Goal: Transaction & Acquisition: Purchase product/service

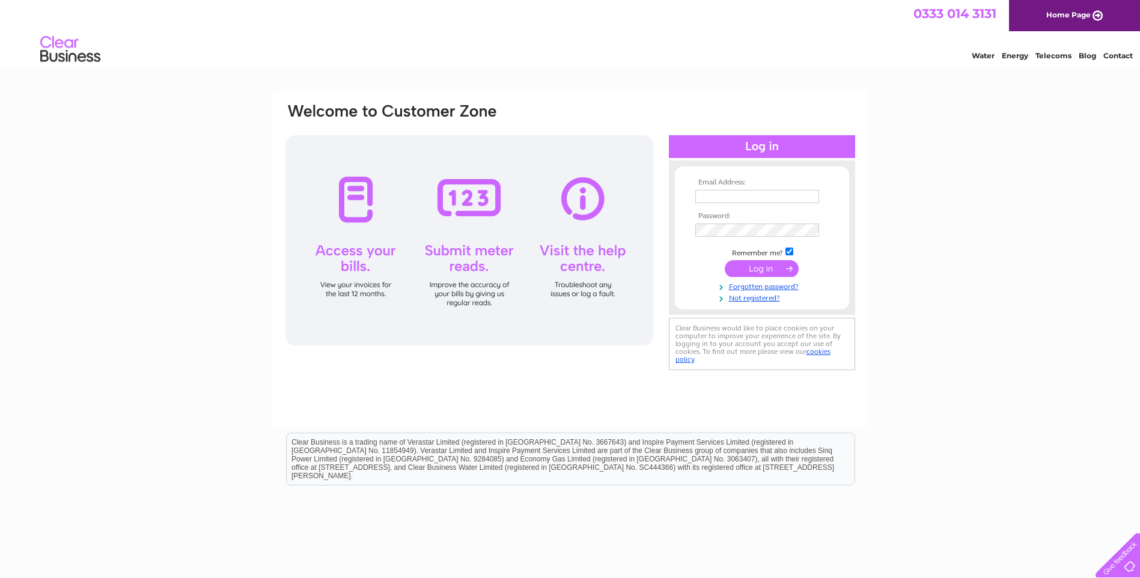
type input "Accounts@efrtravel.com"
click at [768, 271] on input "submit" at bounding box center [762, 268] width 74 height 17
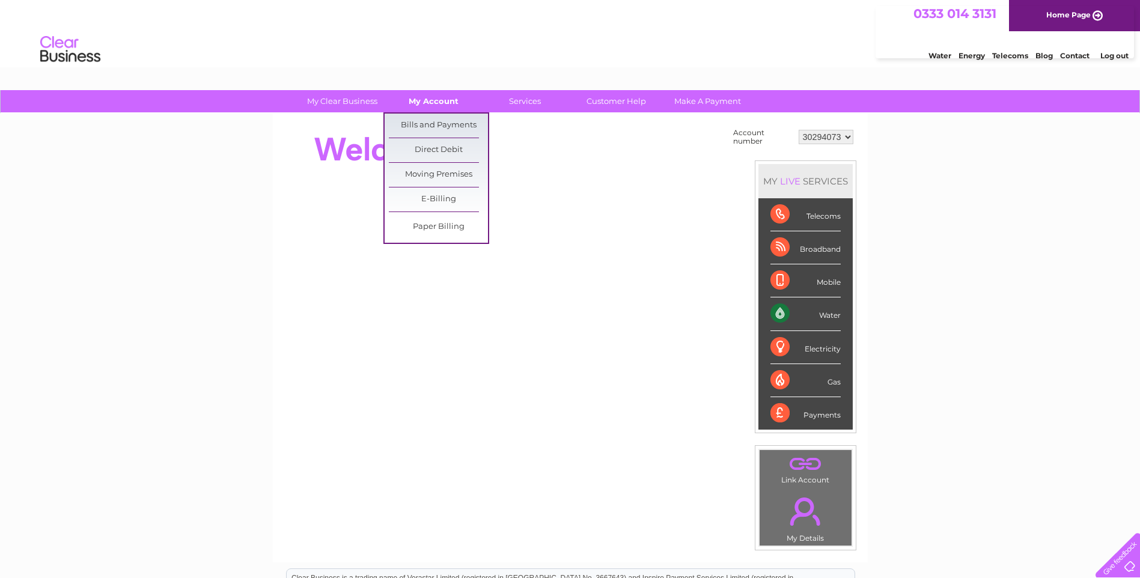
click at [444, 99] on link "My Account" at bounding box center [433, 101] width 99 height 22
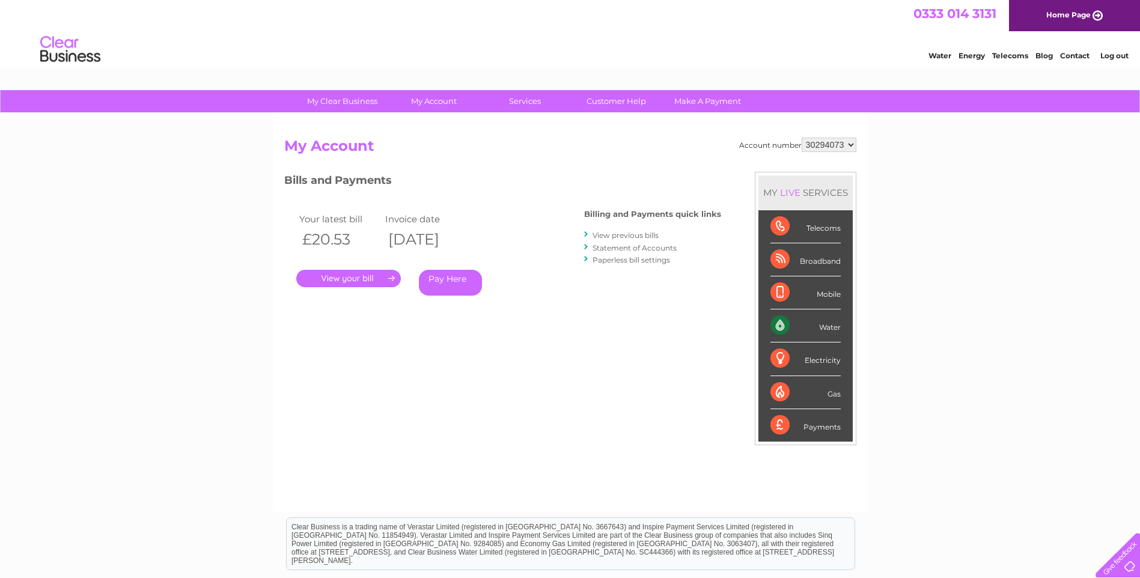
click at [359, 278] on link "." at bounding box center [348, 278] width 105 height 17
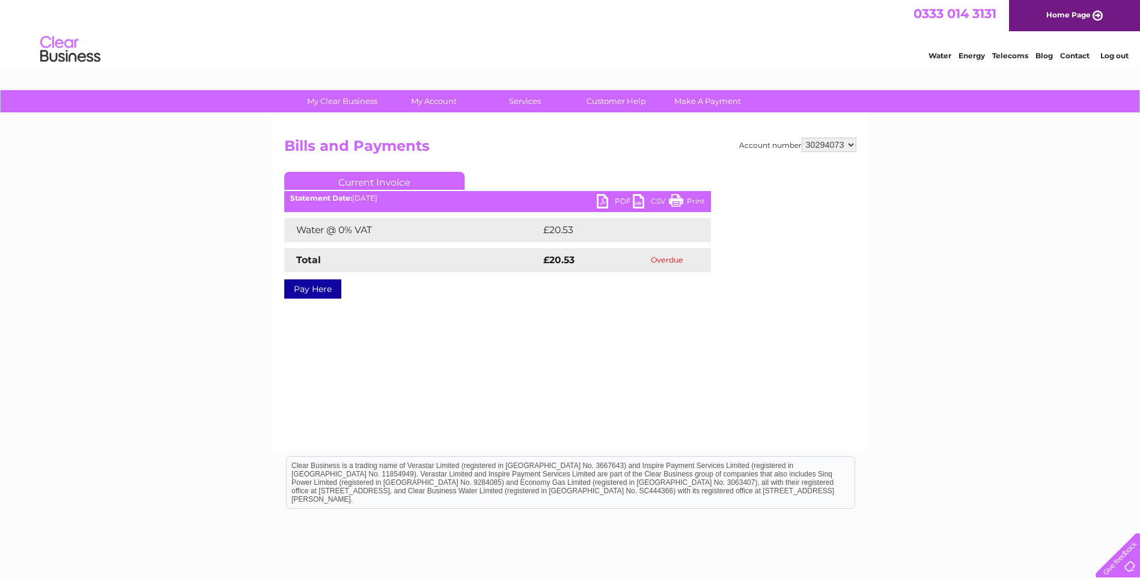
click at [313, 289] on link "Pay Here" at bounding box center [312, 288] width 57 height 19
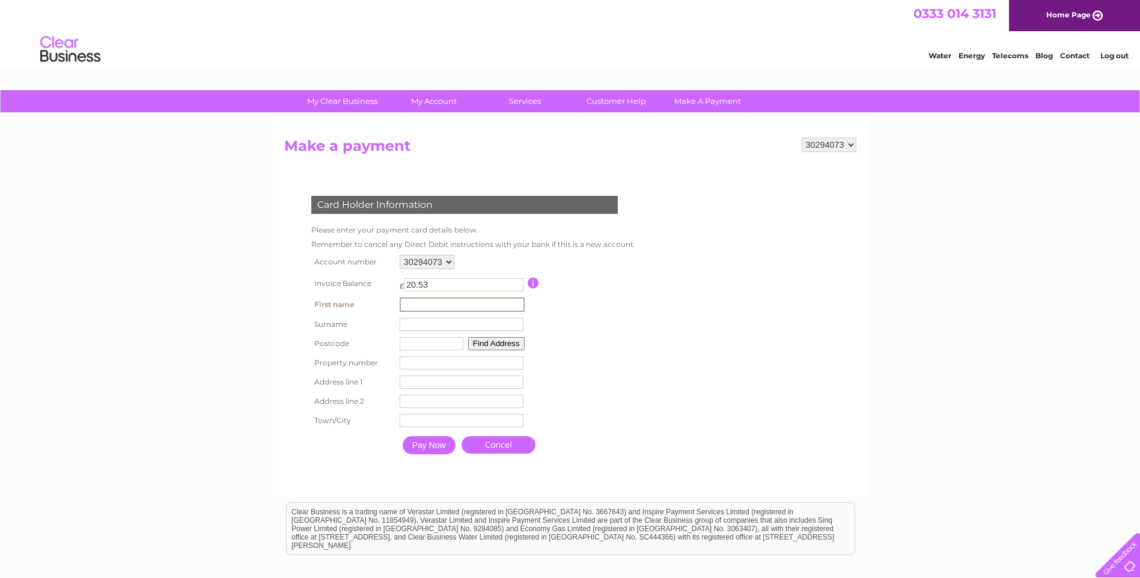
click at [413, 303] on input "text" at bounding box center [462, 305] width 125 height 14
click at [422, 307] on input "text" at bounding box center [462, 305] width 125 height 14
type input "edward"
click at [435, 323] on input "text" at bounding box center [462, 324] width 124 height 13
type input "ROM"
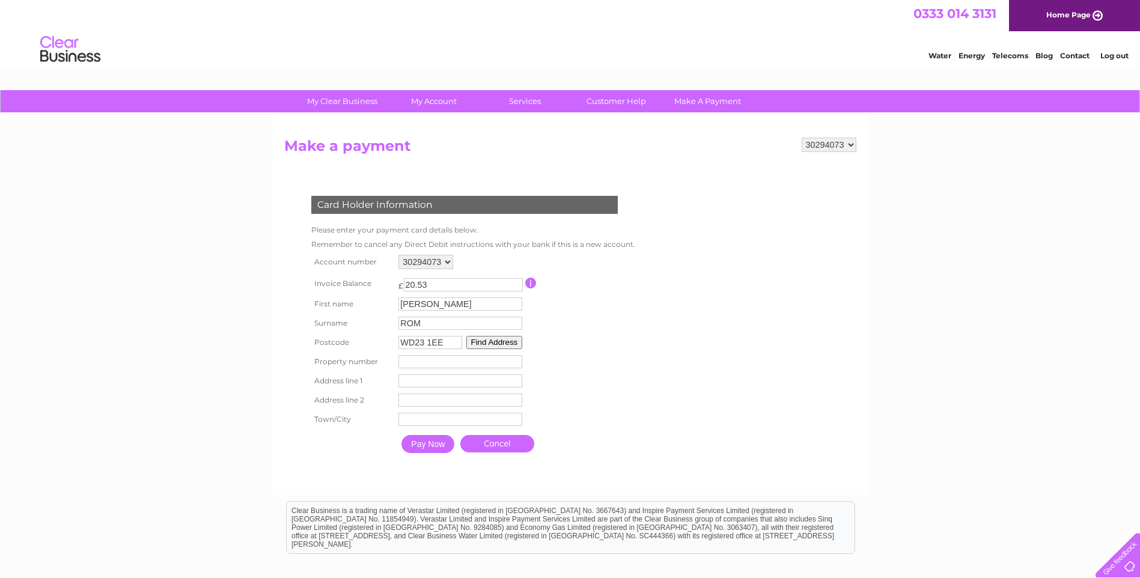
type input "WD23 1EE"
click at [418, 362] on input "number" at bounding box center [461, 361] width 124 height 13
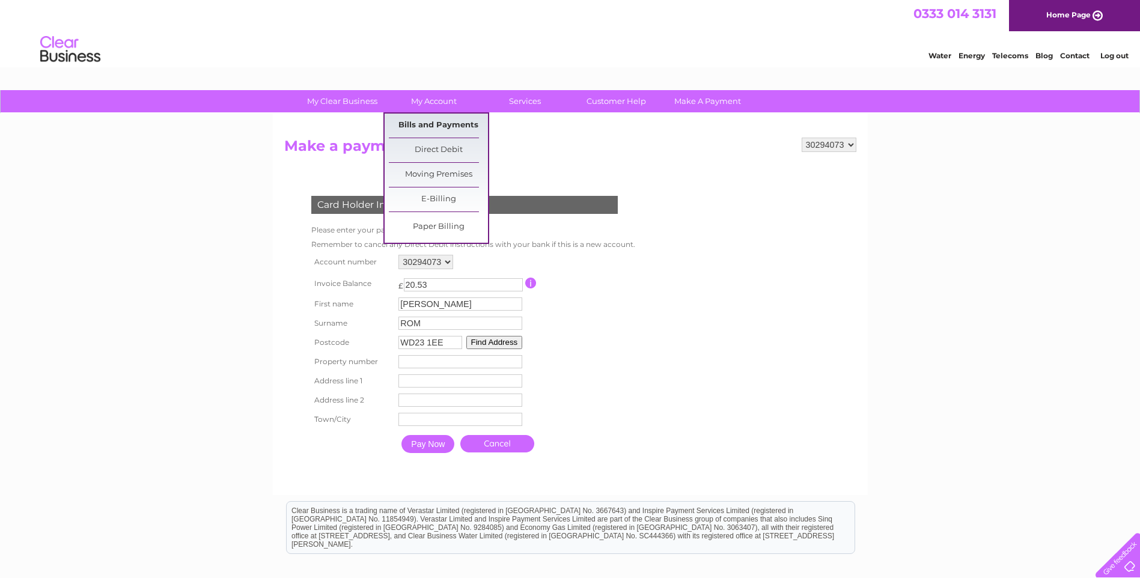
click at [439, 124] on link "Bills and Payments" at bounding box center [438, 126] width 99 height 24
click at [408, 125] on link "Bills and Payments" at bounding box center [438, 126] width 99 height 24
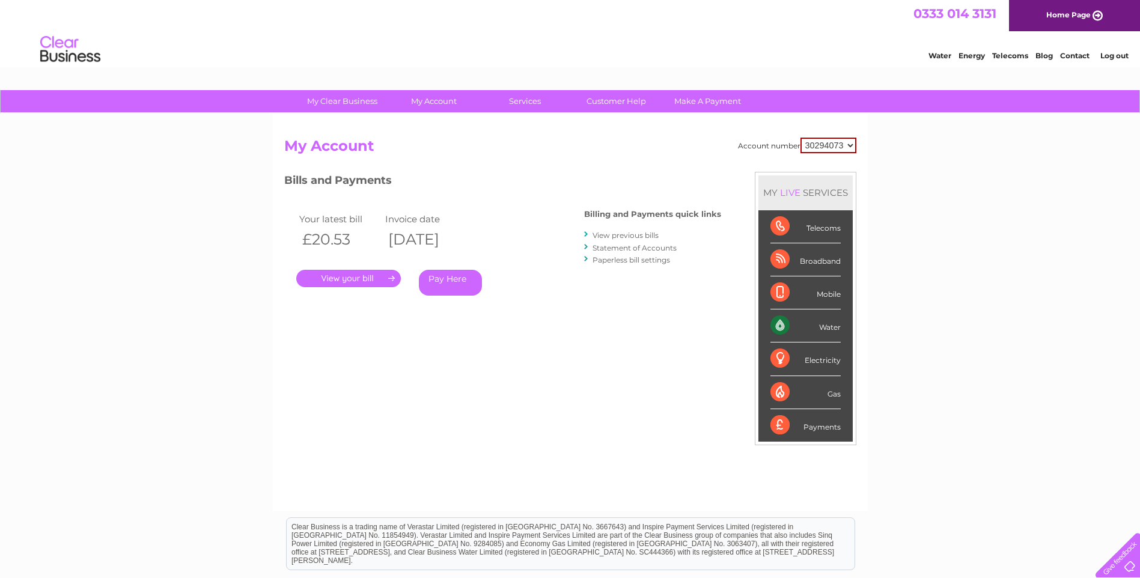
click at [345, 277] on link "." at bounding box center [348, 278] width 105 height 17
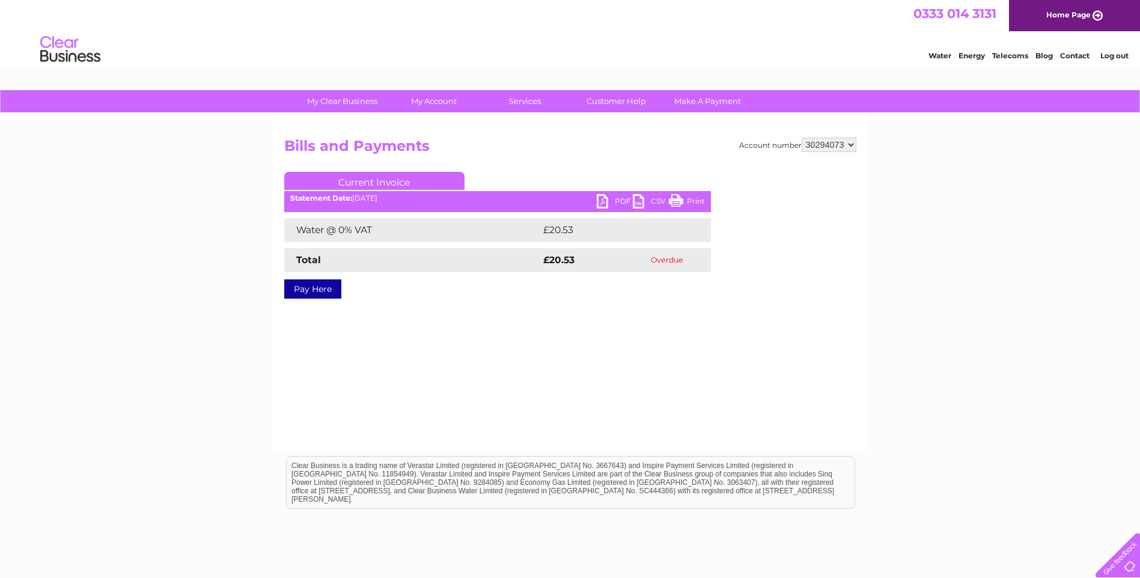
click at [600, 201] on link "PDF" at bounding box center [615, 202] width 36 height 17
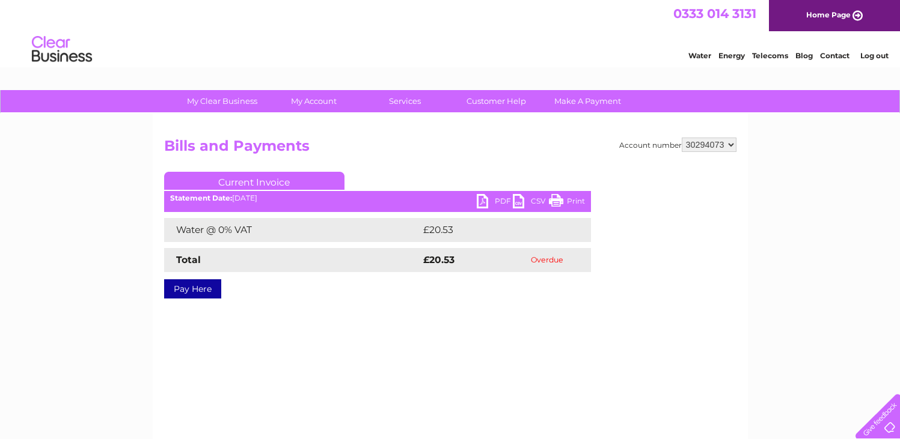
click at [195, 290] on link "Pay Here" at bounding box center [192, 288] width 57 height 19
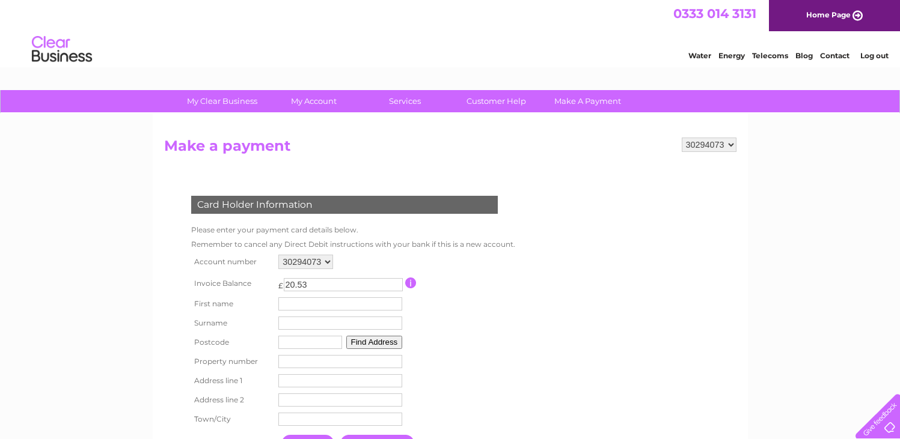
click at [328, 301] on input "text" at bounding box center [340, 304] width 124 height 13
type input "[PERSON_NAME]"
type input "ROM"
drag, startPoint x: 333, startPoint y: 343, endPoint x: 228, endPoint y: 334, distance: 105.6
click at [228, 334] on tr "Postcode WD23 1EE Find Address" at bounding box center [350, 342] width 325 height 19
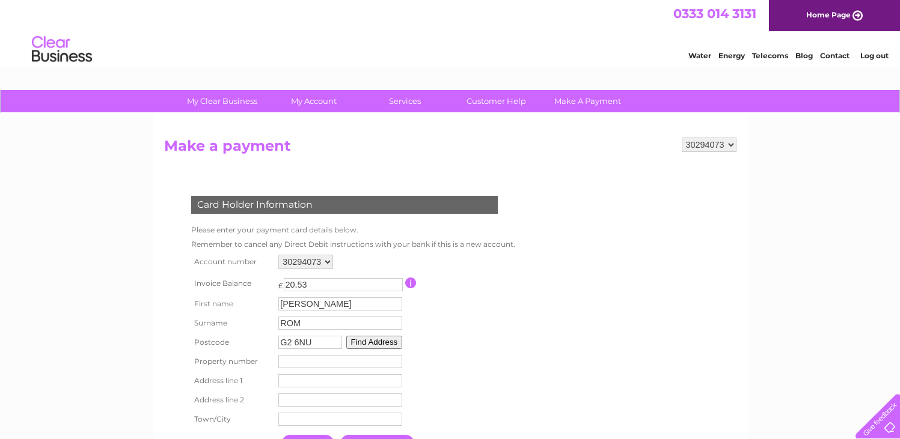
type input "G2 6NU"
click at [376, 346] on button "Find Address" at bounding box center [374, 342] width 57 height 13
click at [396, 361] on select "Fao [PERSON_NAME][GEOGRAPHIC_DATA], [PERSON_NAME][GEOGRAPHIC_DATA] Site On Foot…" at bounding box center [339, 363] width 123 height 16
select select "[STREET_ADDRESS][PERSON_NAME]"
click at [278, 355] on select "Fao [PERSON_NAME][GEOGRAPHIC_DATA], [PERSON_NAME][GEOGRAPHIC_DATA] Site On Foot…" at bounding box center [339, 363] width 123 height 16
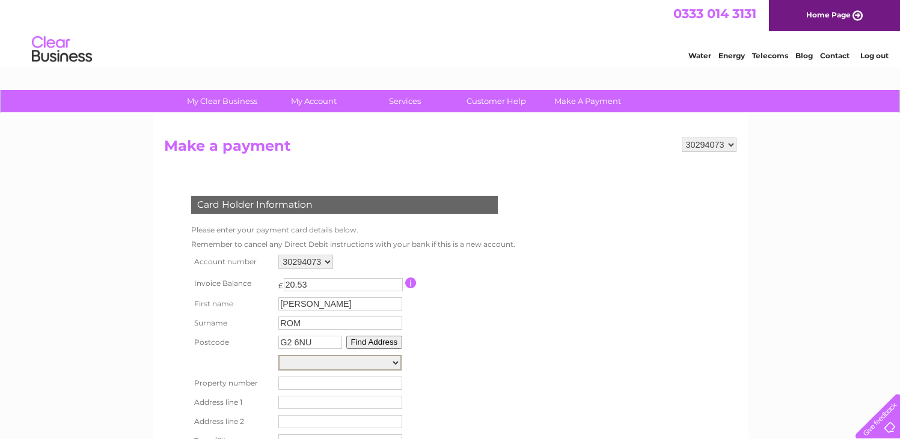
type input "10"
type input "[PERSON_NAME][GEOGRAPHIC_DATA]"
type input "[GEOGRAPHIC_DATA]"
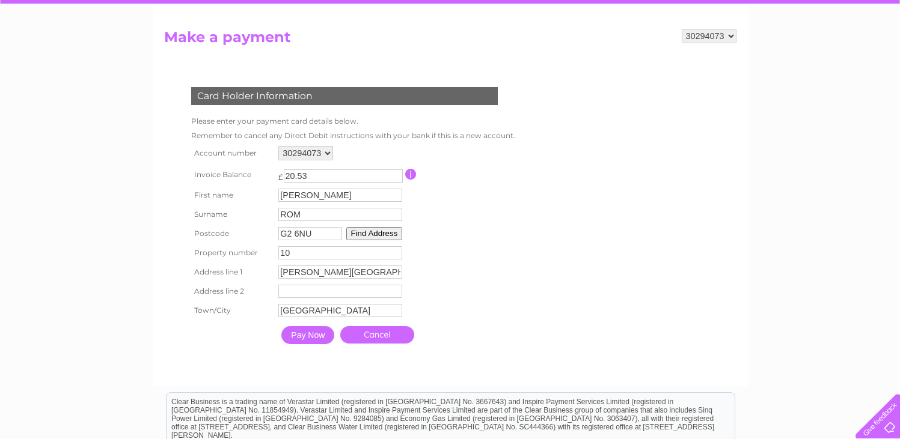
scroll to position [120, 0]
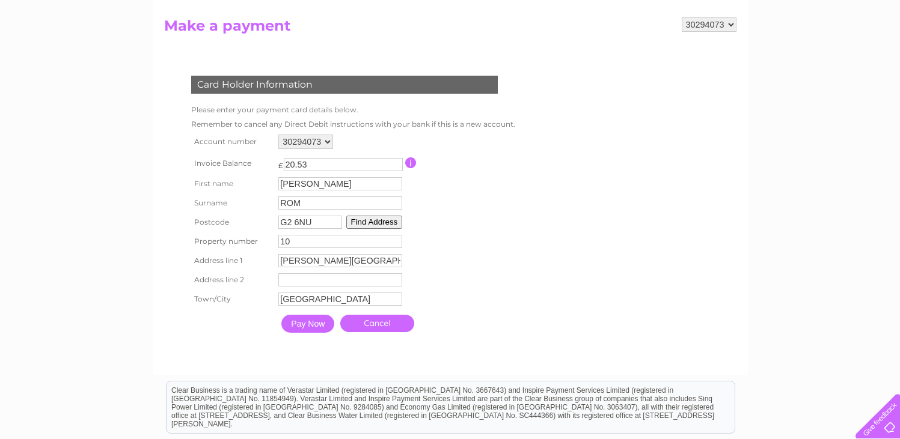
click at [303, 319] on input "Pay Now" at bounding box center [307, 324] width 53 height 18
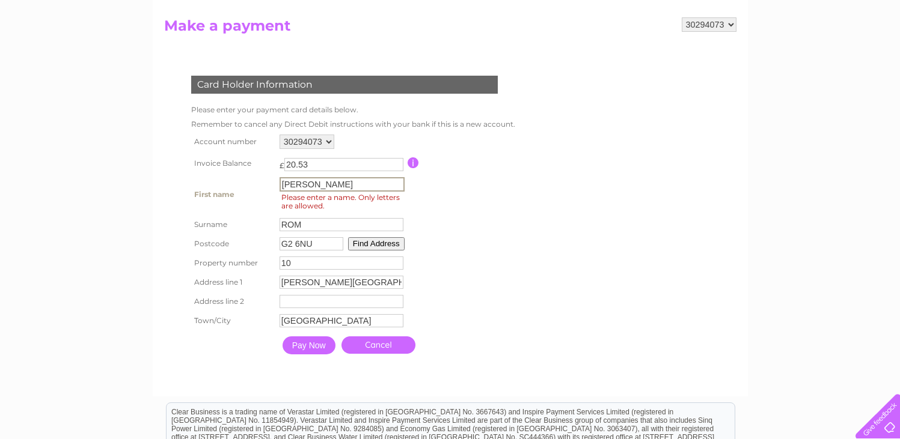
drag, startPoint x: 324, startPoint y: 183, endPoint x: 269, endPoint y: 183, distance: 55.3
click at [269, 183] on tr "First name [PERSON_NAME] First name Please enter a name. Only letters are allow…" at bounding box center [352, 194] width 328 height 41
type input "e"
type input "[PERSON_NAME]"
click at [620, 198] on form "30294073 Make a payment Card Holder Information Please enter your payment card …" at bounding box center [450, 200] width 572 height 367
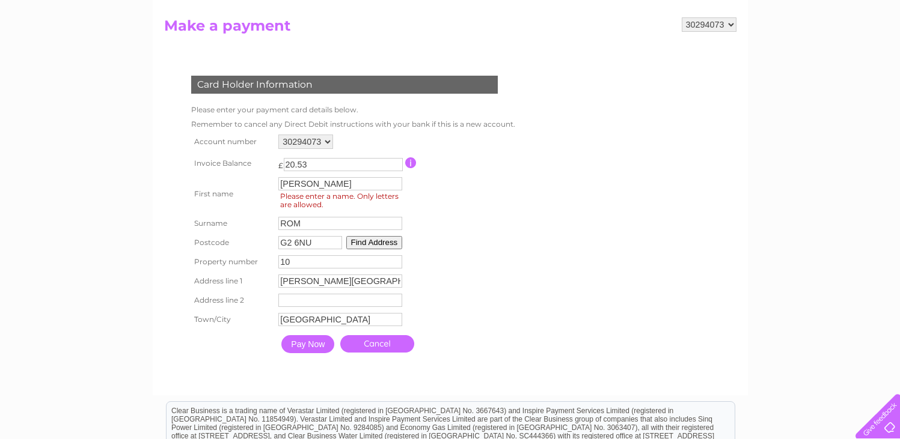
click at [314, 344] on input "Pay Now" at bounding box center [307, 344] width 53 height 18
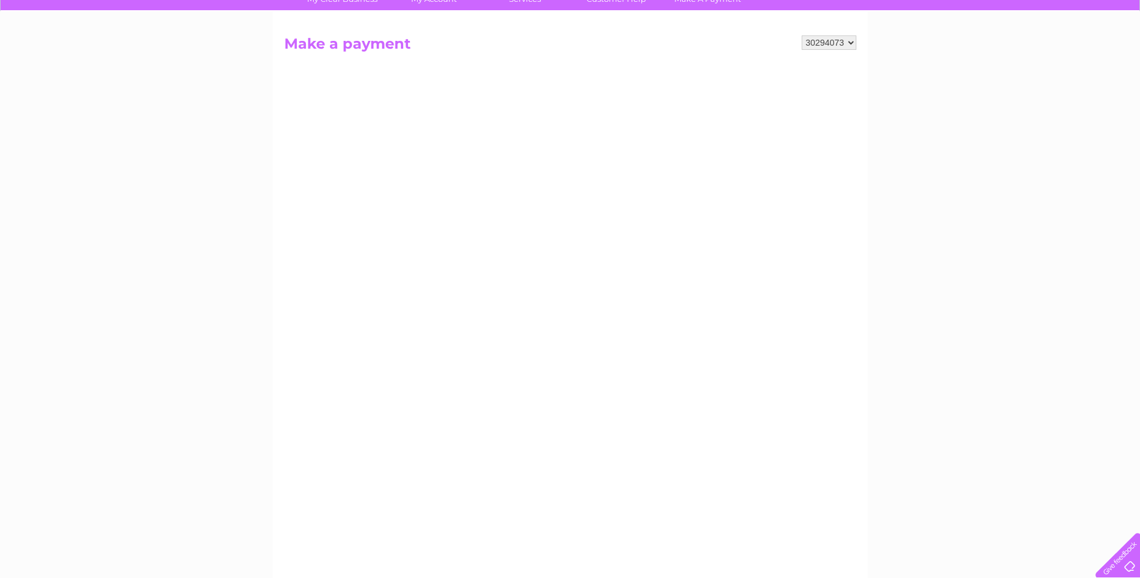
scroll to position [81, 0]
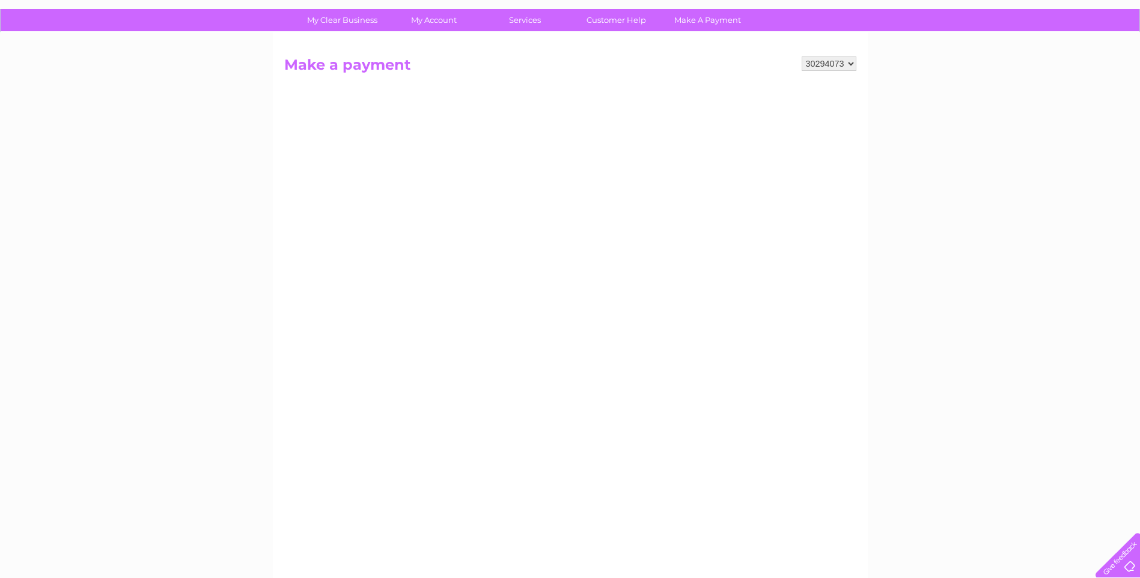
click at [851, 61] on select "30294073" at bounding box center [829, 64] width 55 height 14
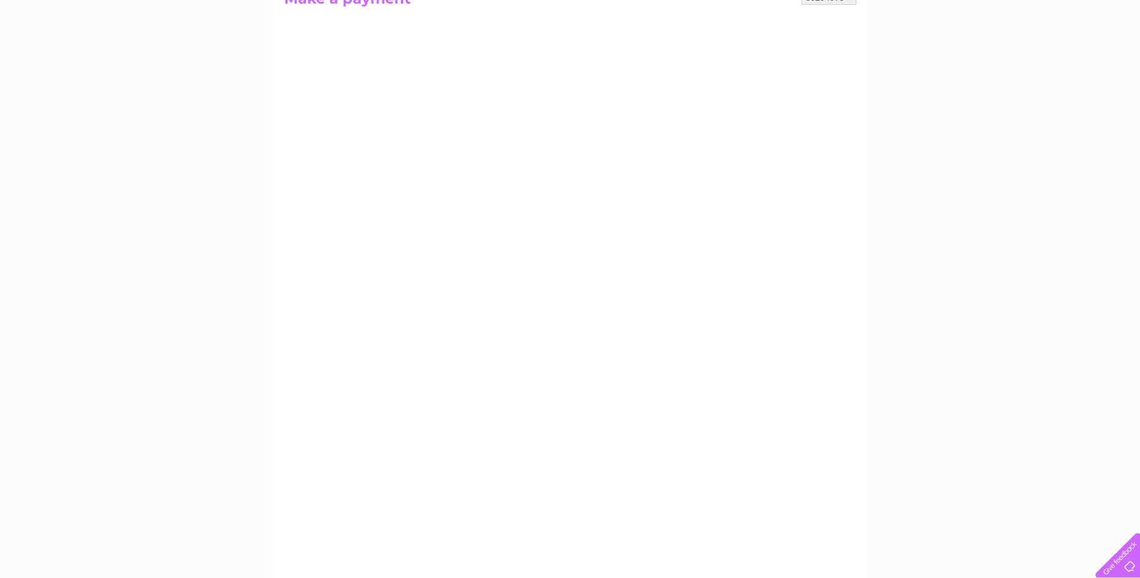
scroll to position [141, 0]
